Goal: Task Accomplishment & Management: Manage account settings

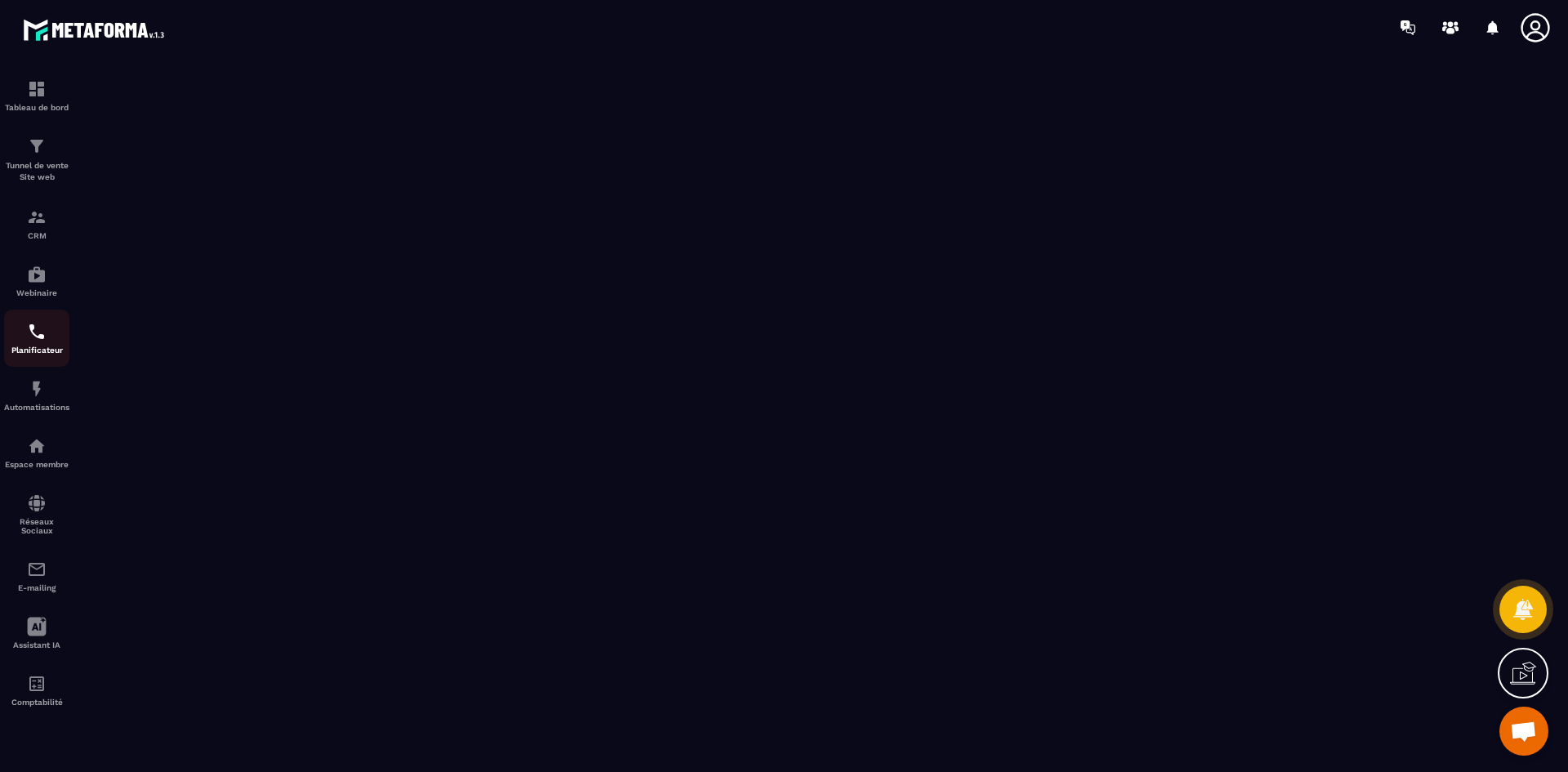
click at [38, 333] on img at bounding box center [36, 332] width 20 height 20
click at [28, 340] on img at bounding box center [36, 332] width 20 height 20
click at [1536, 26] on icon at bounding box center [1535, 28] width 33 height 33
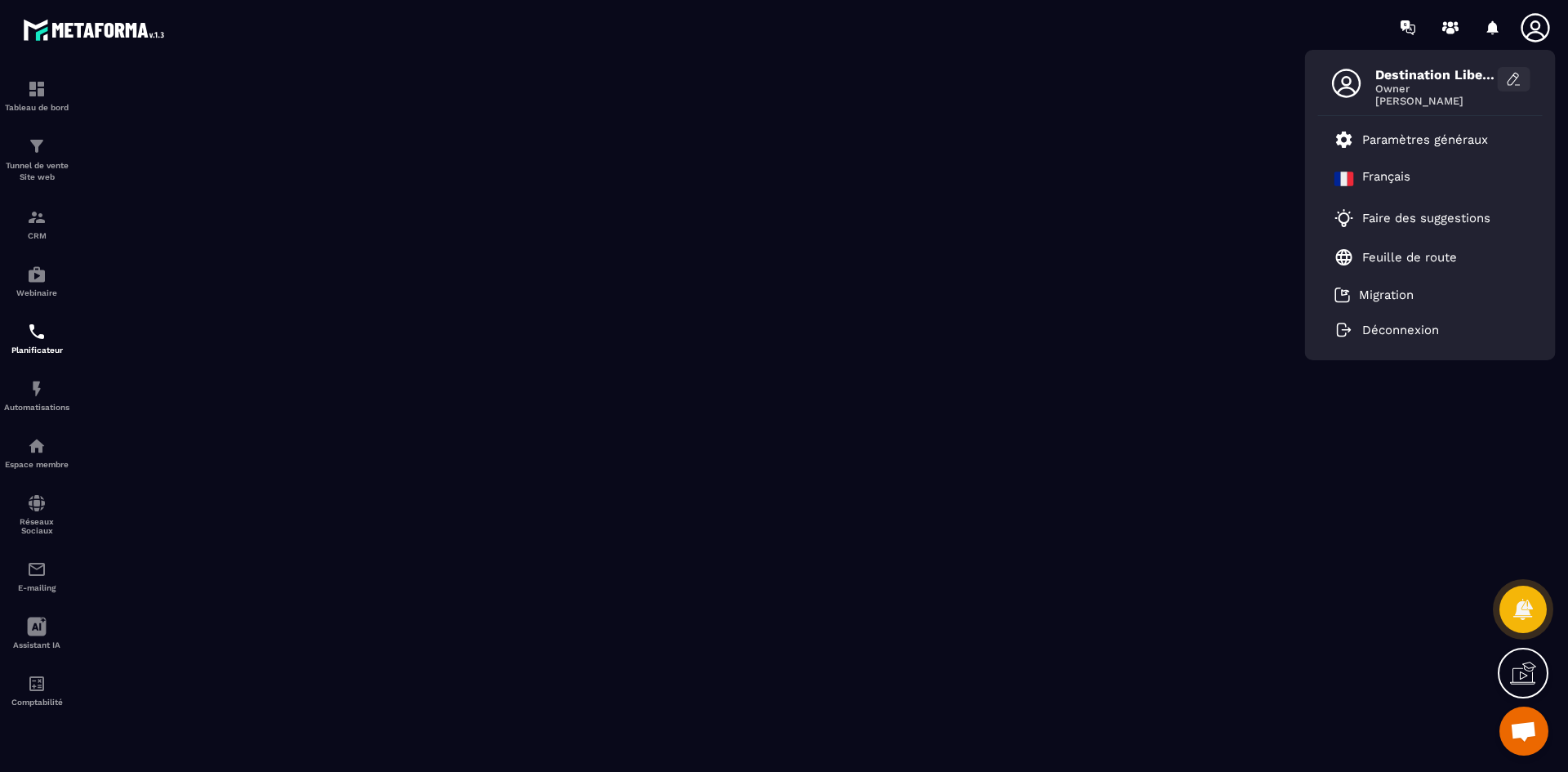
click at [1510, 77] on icon at bounding box center [1514, 78] width 16 height 16
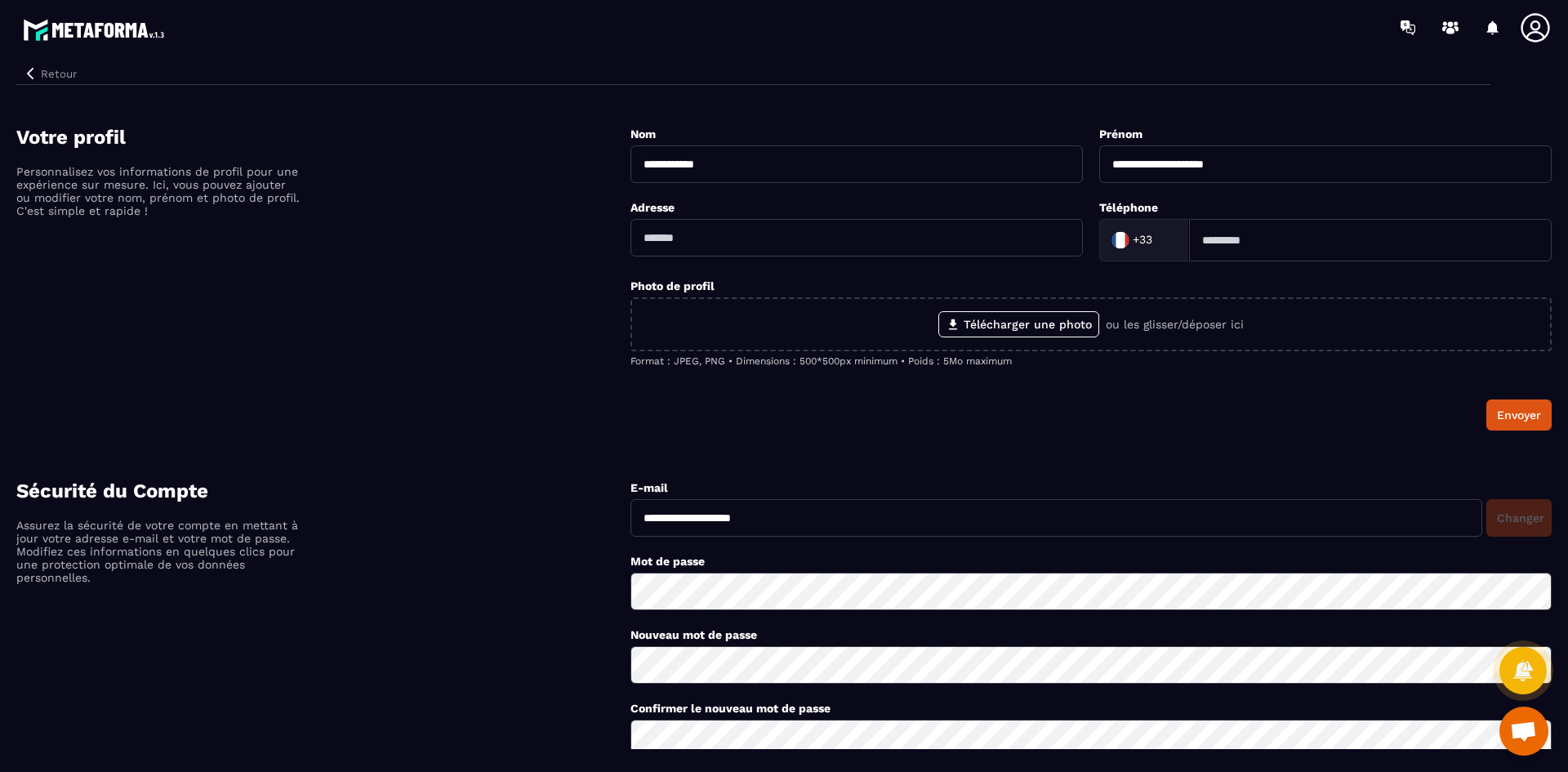
click at [1536, 33] on icon at bounding box center [1535, 28] width 29 height 29
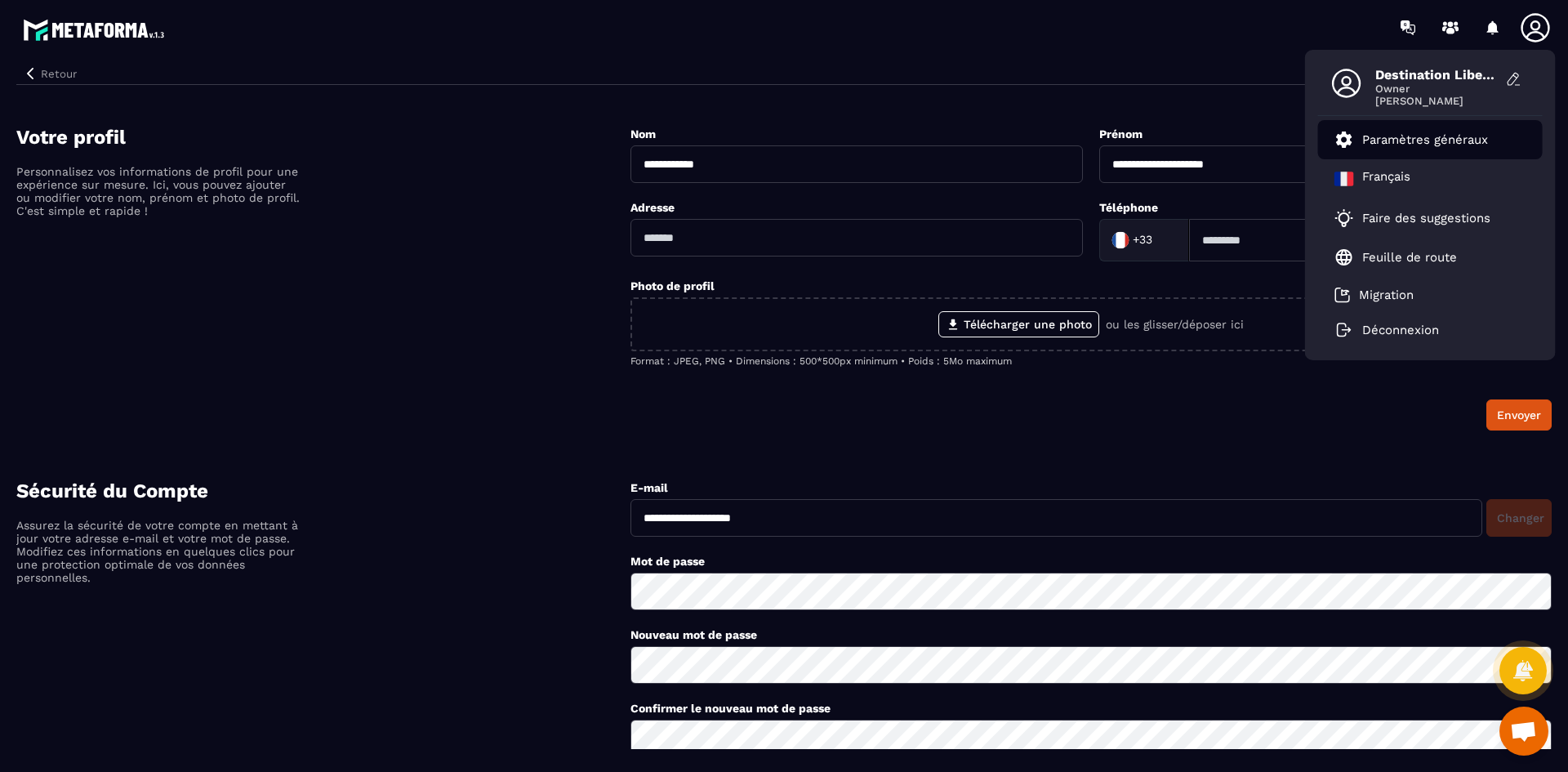
click at [1438, 143] on p "Paramètres généraux" at bounding box center [1426, 139] width 126 height 14
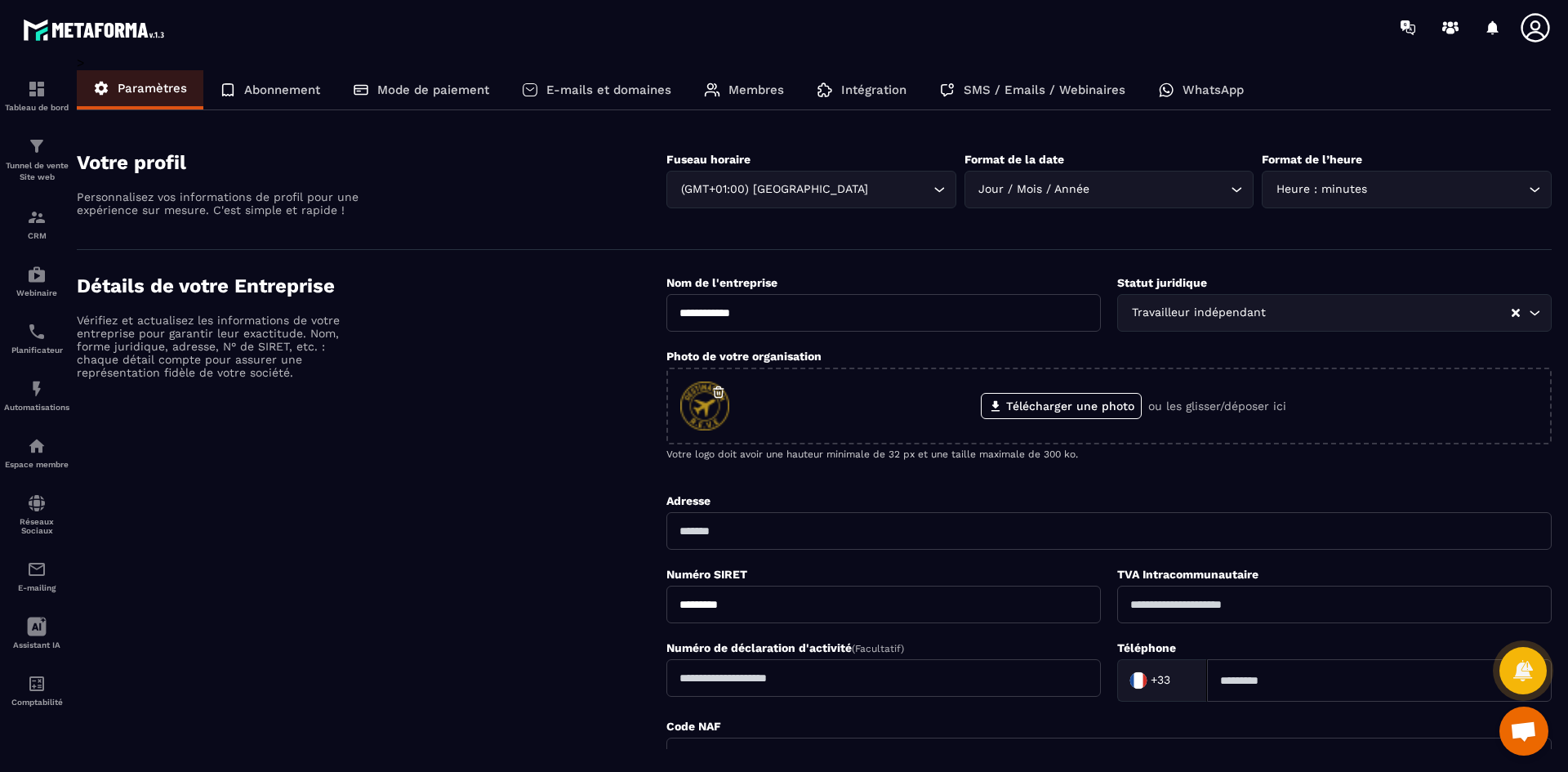
click at [279, 96] on p "Abonnement" at bounding box center [281, 89] width 76 height 14
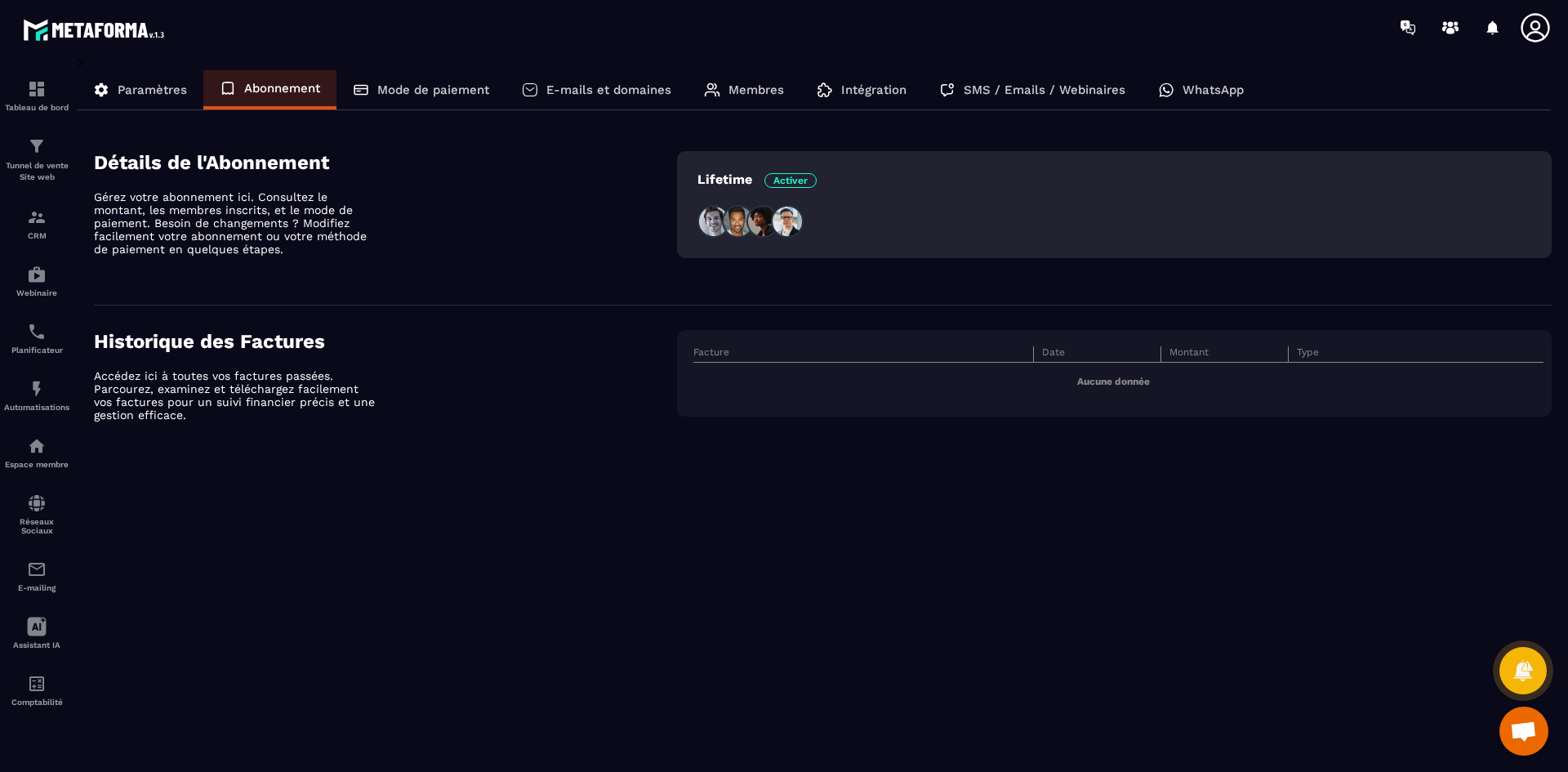
click at [427, 85] on p "Mode de paiement" at bounding box center [433, 89] width 112 height 14
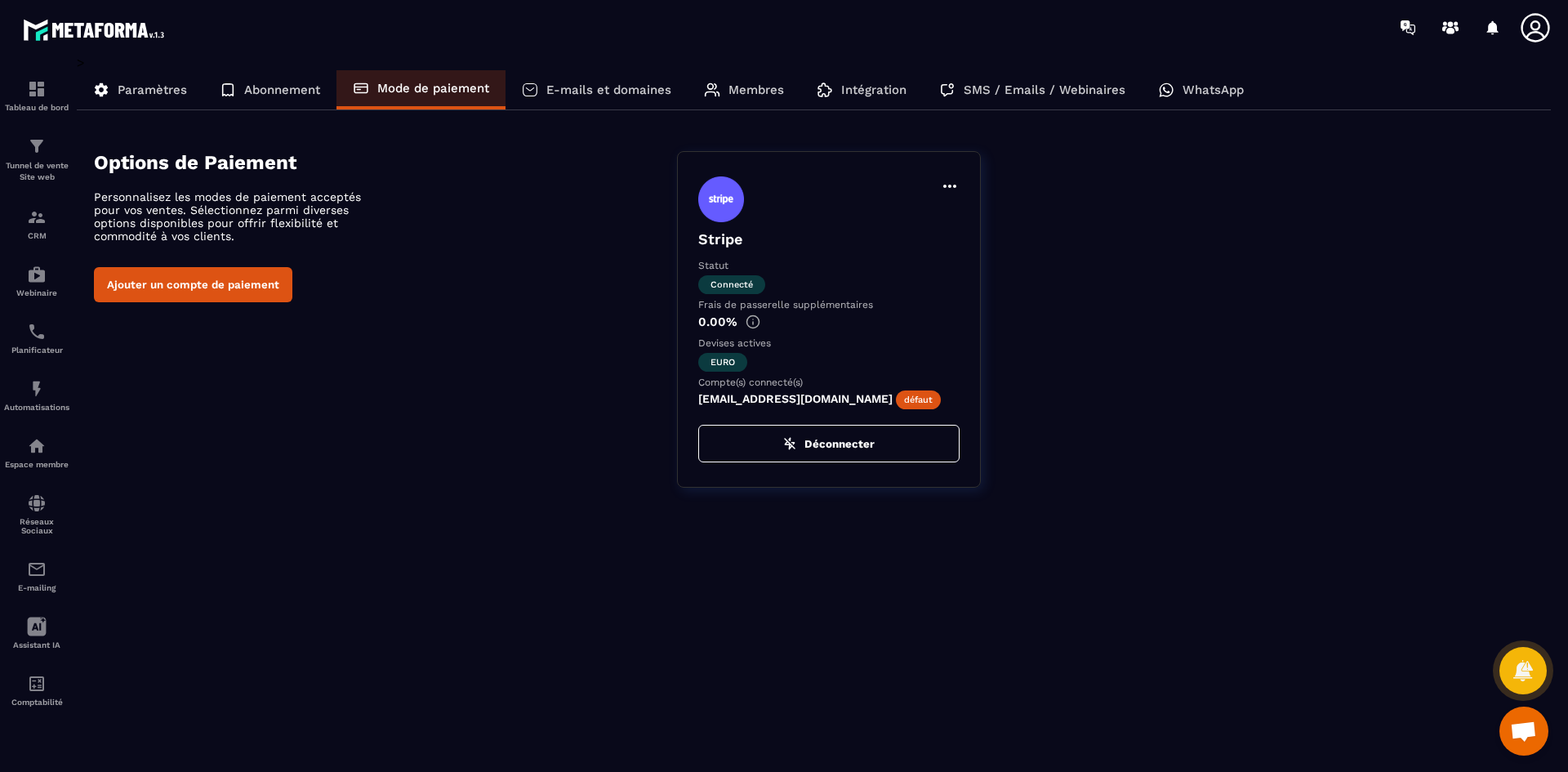
click at [619, 82] on p "E-mails et domaines" at bounding box center [609, 89] width 125 height 14
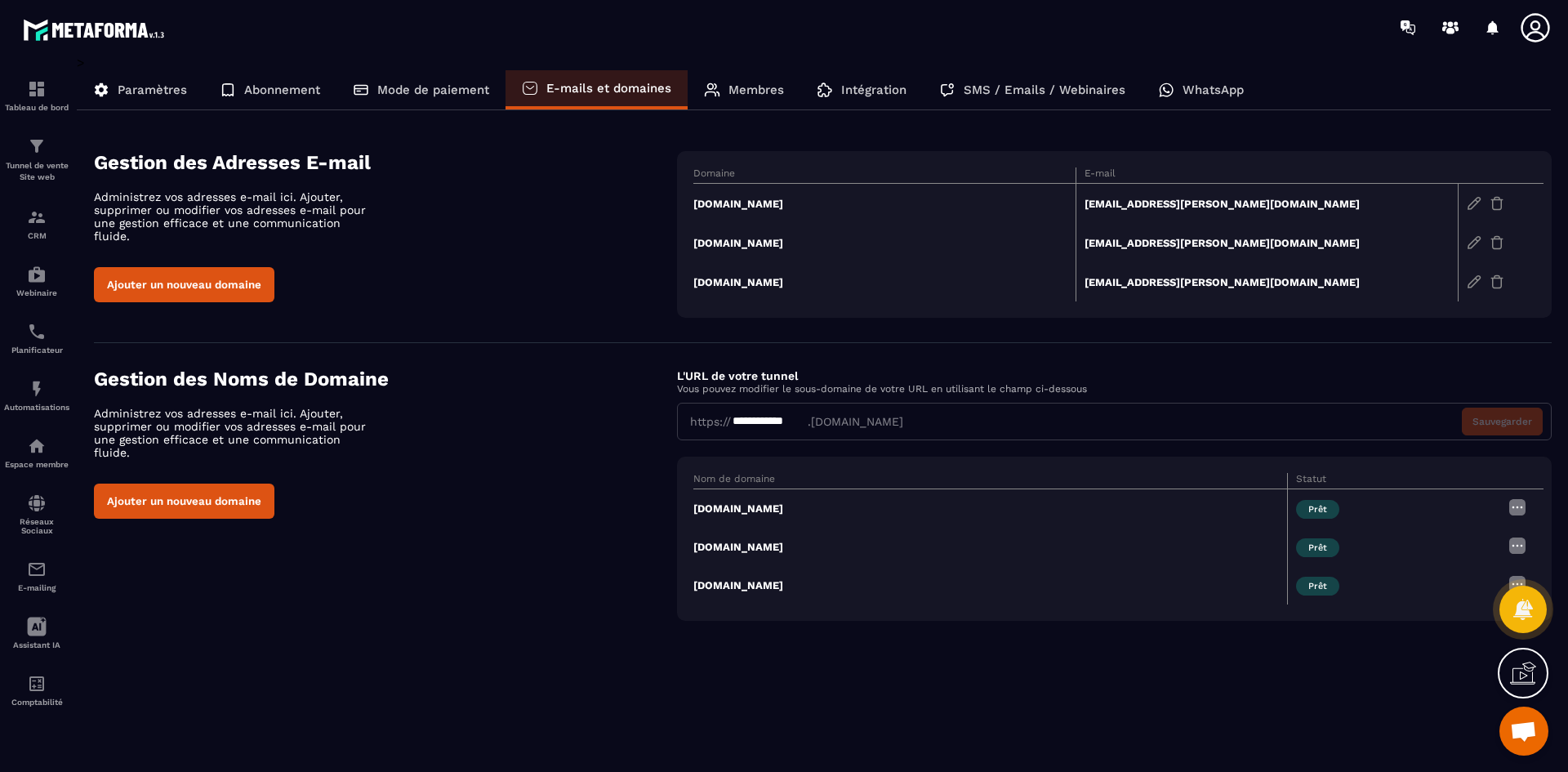
click at [734, 85] on p "Membres" at bounding box center [756, 89] width 55 height 14
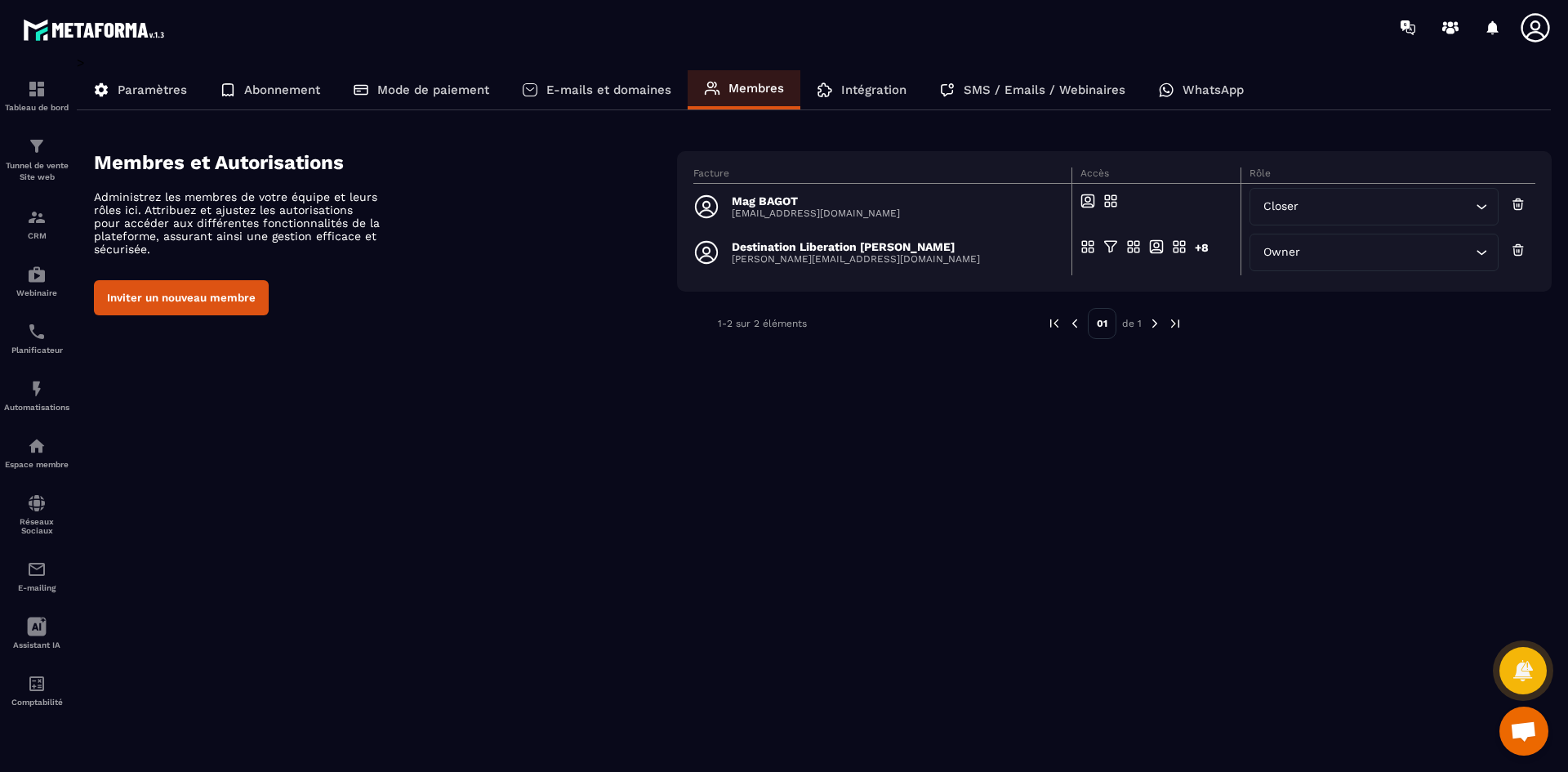
click at [859, 96] on p "Intégration" at bounding box center [874, 89] width 65 height 14
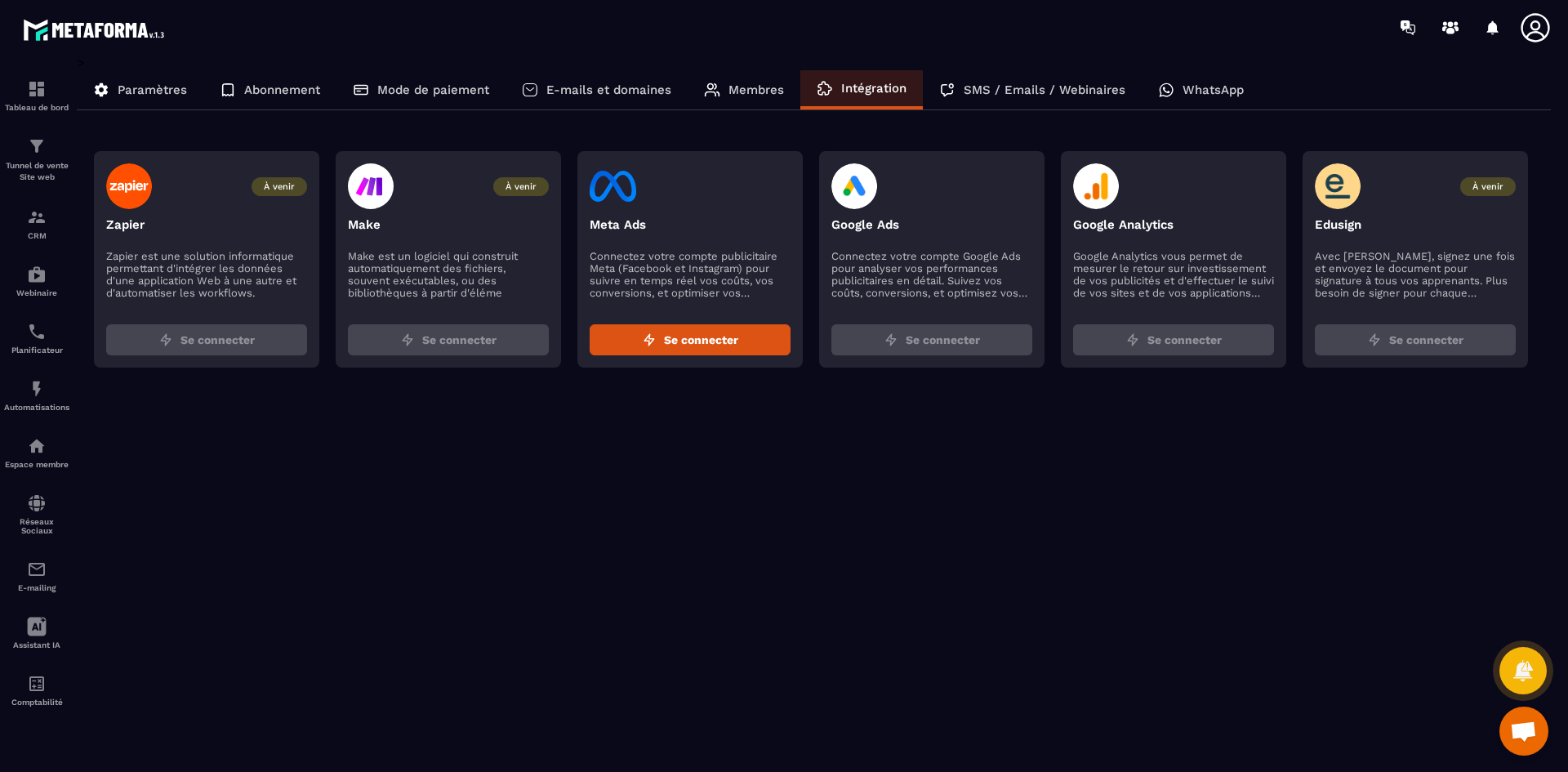
click at [996, 94] on p "SMS / Emails / Webinaires" at bounding box center [1044, 89] width 162 height 14
